Goal: Task Accomplishment & Management: Manage account settings

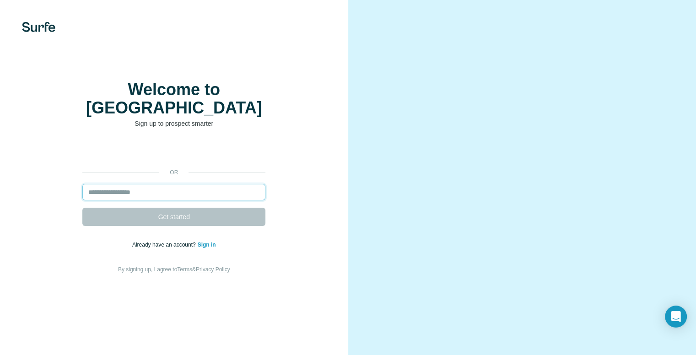
click at [166, 192] on input "email" at bounding box center [173, 192] width 183 height 16
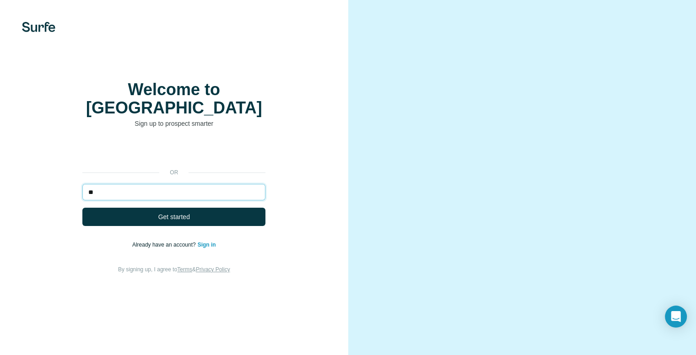
type input "*"
type input "**********"
click at [82, 208] on button "Get started" at bounding box center [173, 217] width 183 height 18
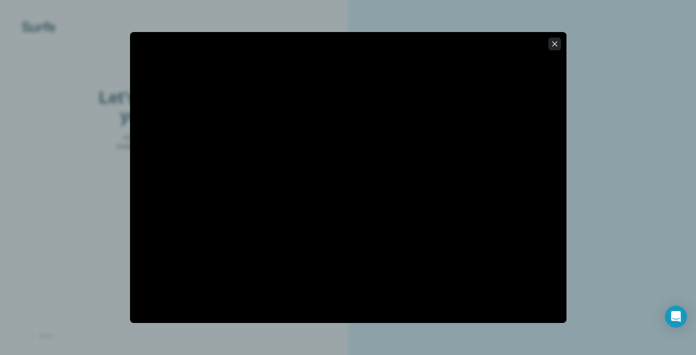
click at [557, 44] on icon "button" at bounding box center [554, 43] width 9 height 9
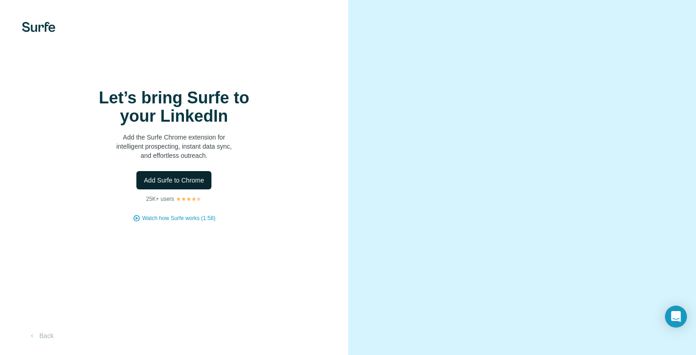
click at [194, 184] on button "Add Surfe to Chrome" at bounding box center [173, 180] width 75 height 18
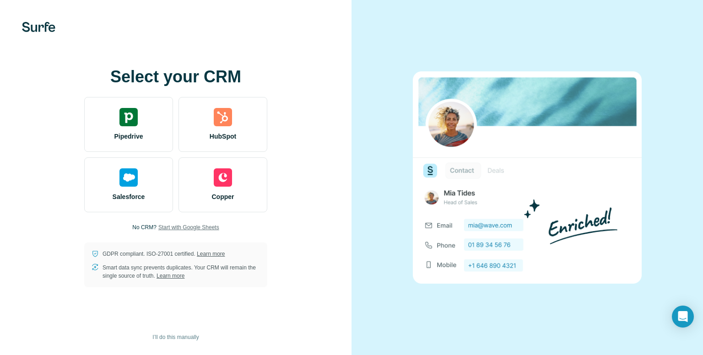
click at [183, 227] on span "Start with Google Sheets" at bounding box center [188, 227] width 61 height 8
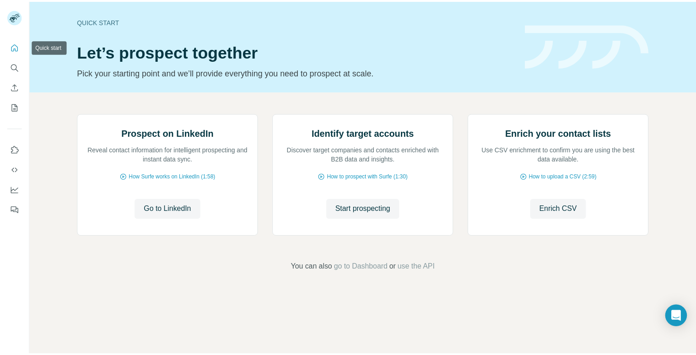
scroll to position [40, 0]
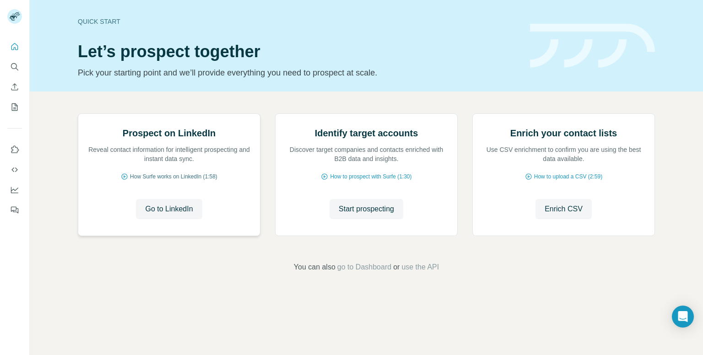
click at [175, 181] on span "How Surfe works on LinkedIn (1:58)" at bounding box center [173, 177] width 87 height 8
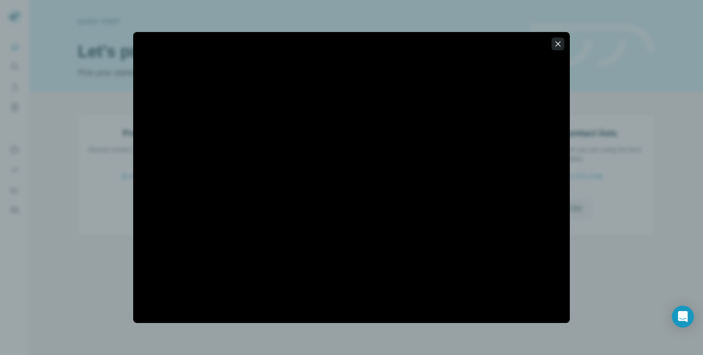
click at [560, 45] on icon "button" at bounding box center [558, 43] width 5 height 5
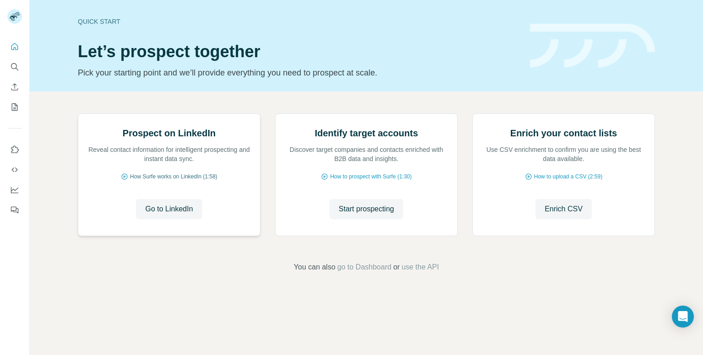
click at [172, 181] on span "How Surfe works on LinkedIn (1:58)" at bounding box center [173, 177] width 87 height 8
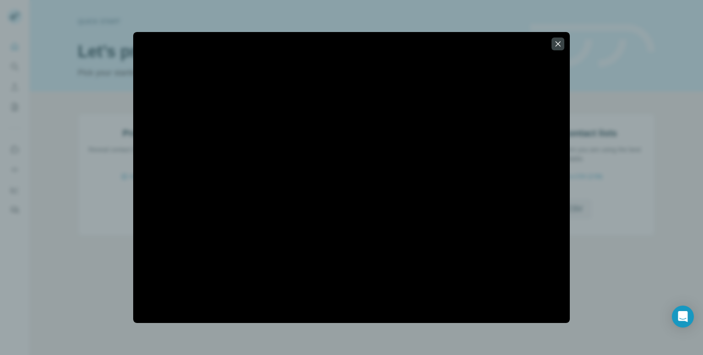
click at [555, 41] on icon "button" at bounding box center [558, 43] width 9 height 9
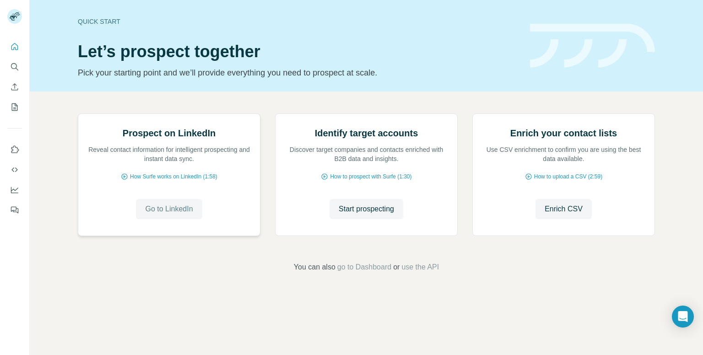
click at [178, 215] on span "Go to LinkedIn" at bounding box center [169, 209] width 48 height 11
click at [150, 215] on span "Go to LinkedIn" at bounding box center [169, 209] width 48 height 11
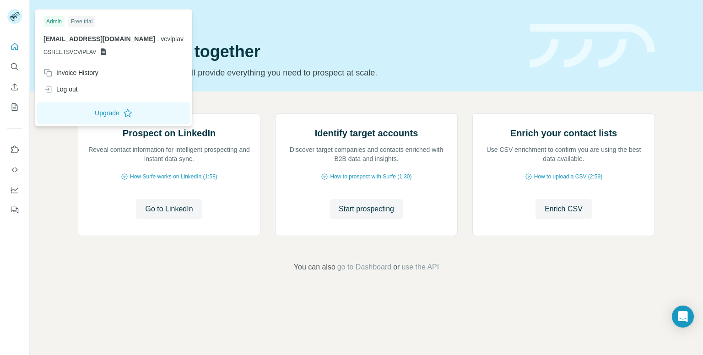
click at [18, 19] on rect at bounding box center [14, 16] width 15 height 15
click at [11, 44] on icon "Quick start" at bounding box center [14, 46] width 9 height 9
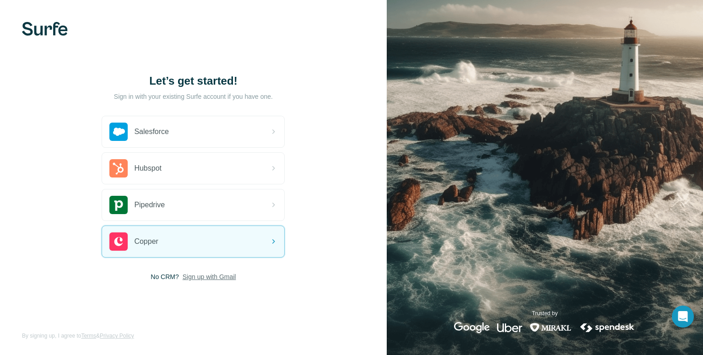
click at [228, 272] on span "Sign up with Gmail" at bounding box center [210, 276] width 54 height 9
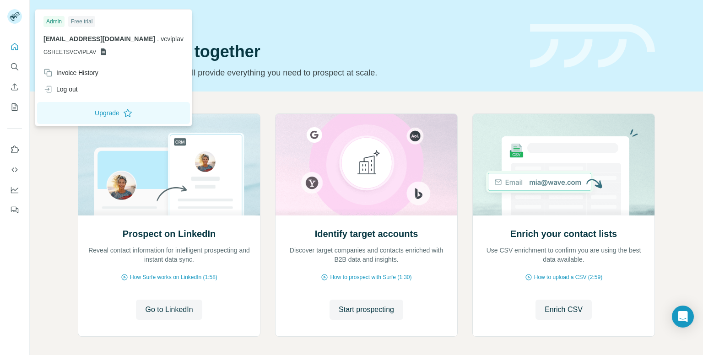
click at [17, 15] on rect at bounding box center [14, 16] width 15 height 15
click at [15, 10] on rect at bounding box center [14, 16] width 15 height 15
click at [76, 39] on span "vcviplav@gmail.com" at bounding box center [99, 38] width 112 height 7
click at [75, 81] on div "Log out" at bounding box center [113, 89] width 151 height 16
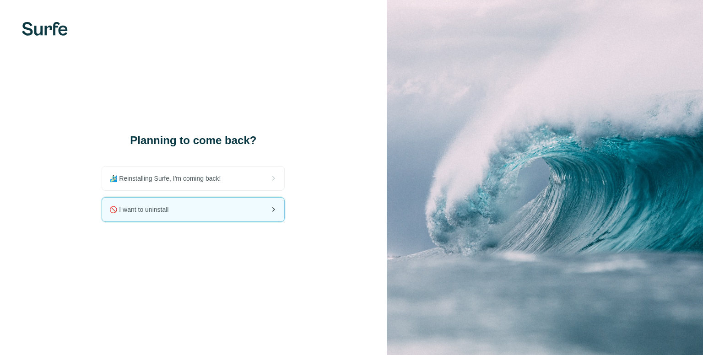
click at [201, 202] on div "🚫 I want to uninstall" at bounding box center [193, 210] width 182 height 24
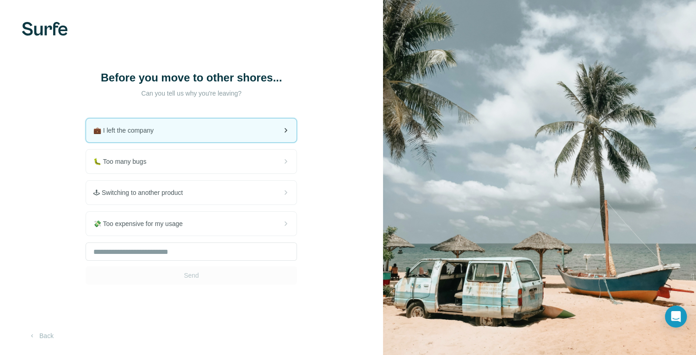
click at [184, 142] on div "💼 I left the company" at bounding box center [191, 131] width 211 height 24
